Goal: Information Seeking & Learning: Learn about a topic

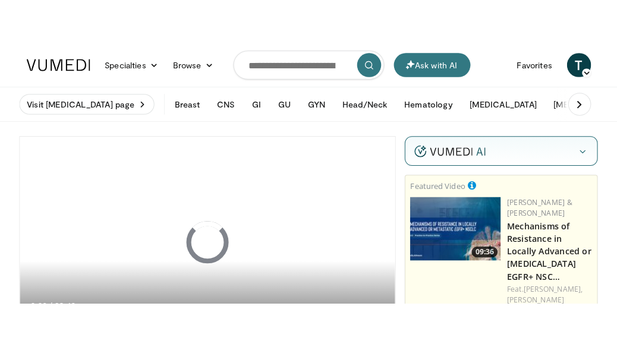
scroll to position [119, 0]
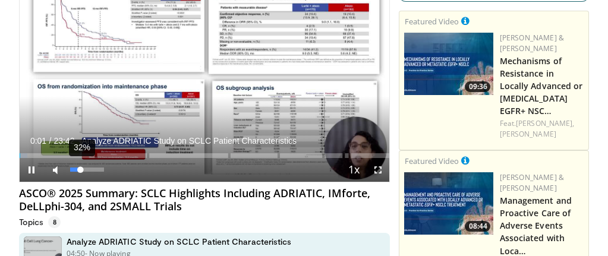
click at [80, 173] on div "32%" at bounding box center [88, 170] width 42 height 24
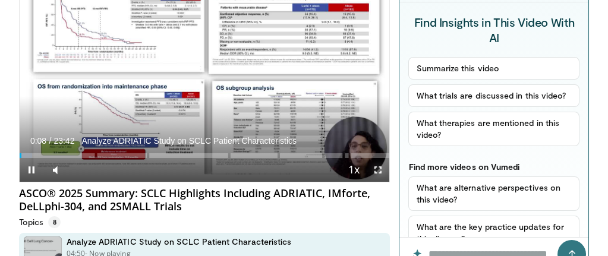
click at [375, 169] on span "Video Player" at bounding box center [378, 170] width 24 height 24
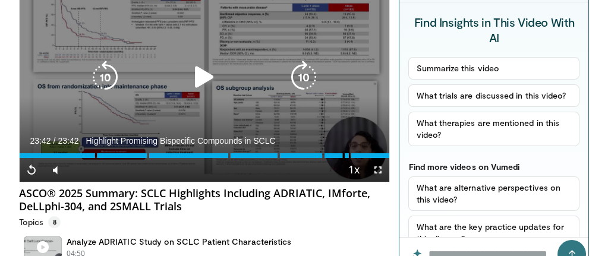
click at [169, 58] on div "10 seconds Tap to unmute" at bounding box center [205, 77] width 370 height 209
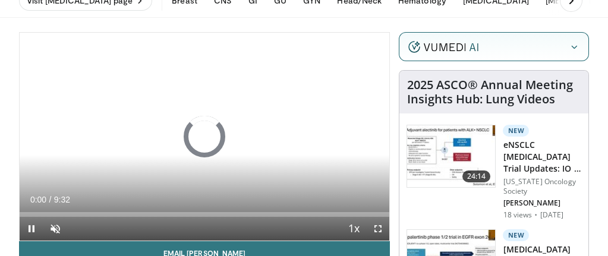
scroll to position [119, 0]
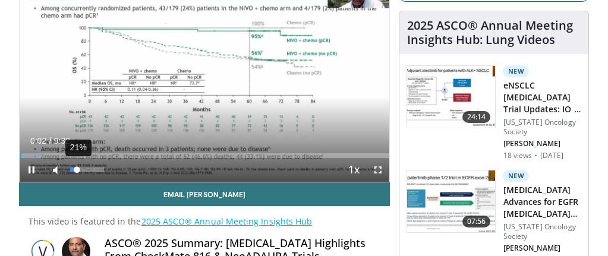
click at [77, 169] on div "21%" at bounding box center [87, 170] width 34 height 4
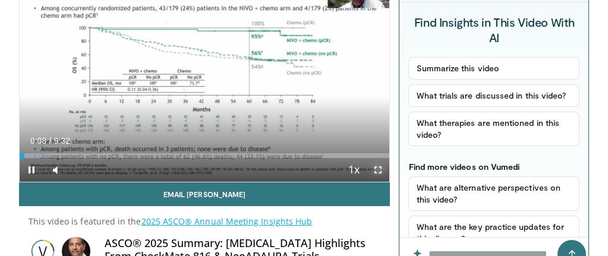
click at [377, 168] on span "Video Player" at bounding box center [378, 170] width 24 height 24
